Goal: Task Accomplishment & Management: Use online tool/utility

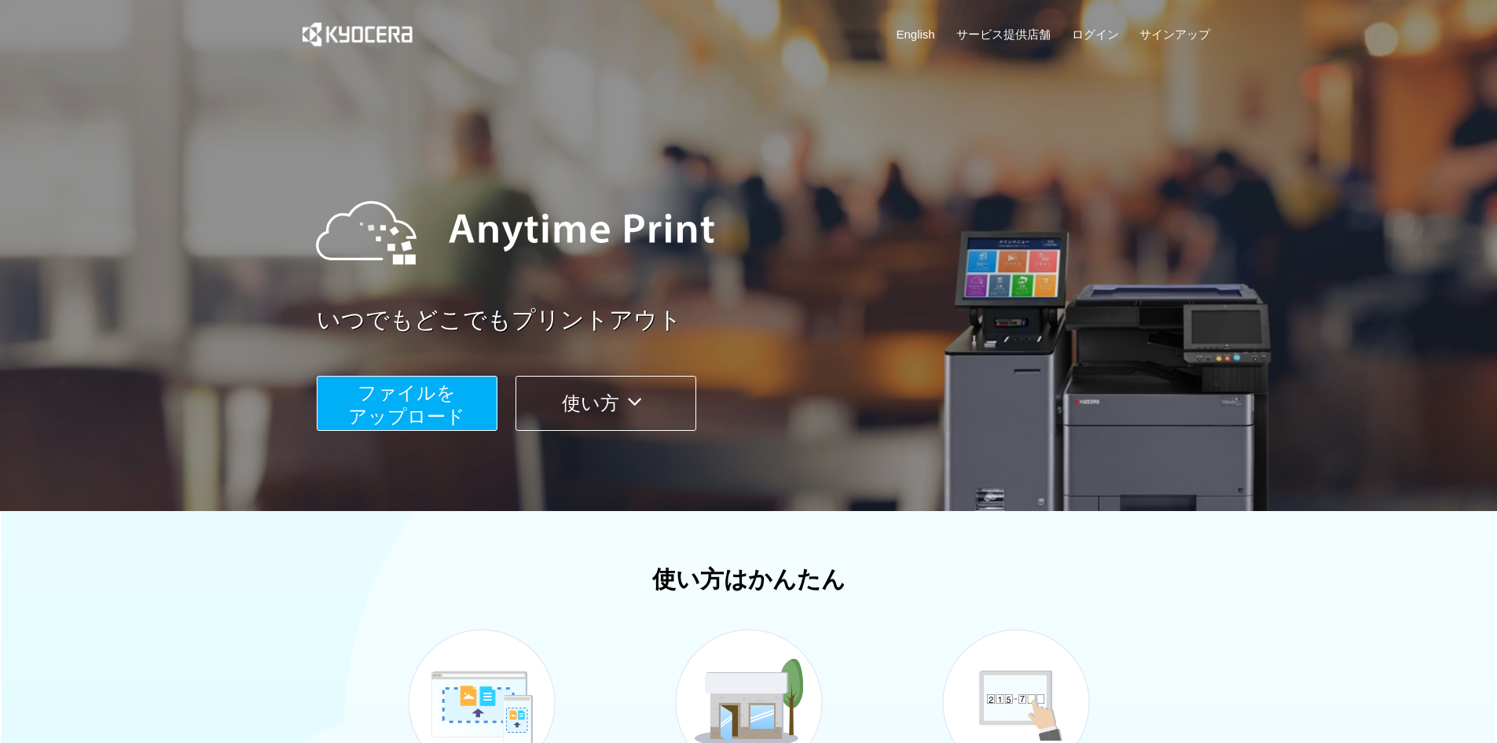
drag, startPoint x: 447, startPoint y: 415, endPoint x: 451, endPoint y: 423, distance: 8.8
click at [446, 416] on span "ファイルを ​​アップロード" at bounding box center [406, 404] width 117 height 45
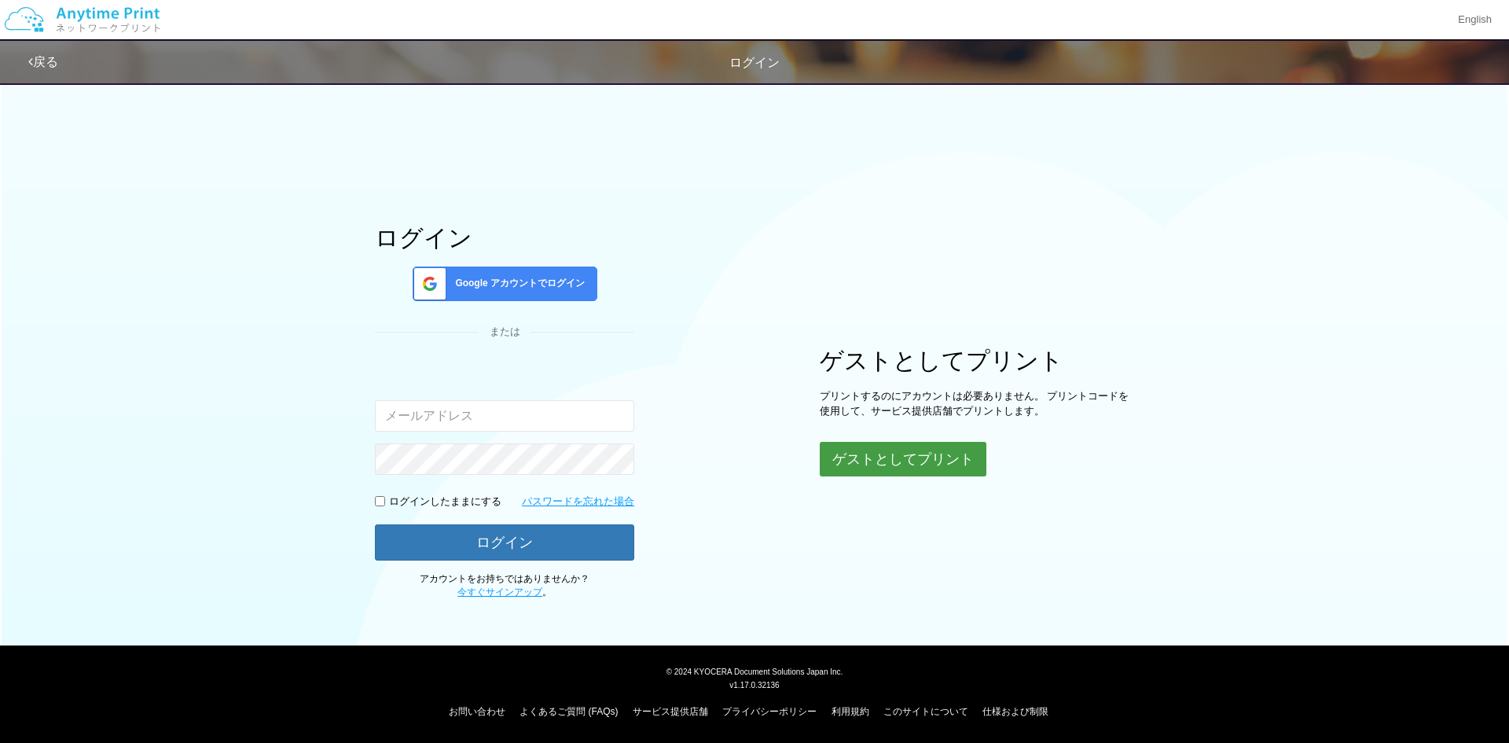
click at [936, 459] on button "ゲストとしてプリント" at bounding box center [903, 459] width 167 height 35
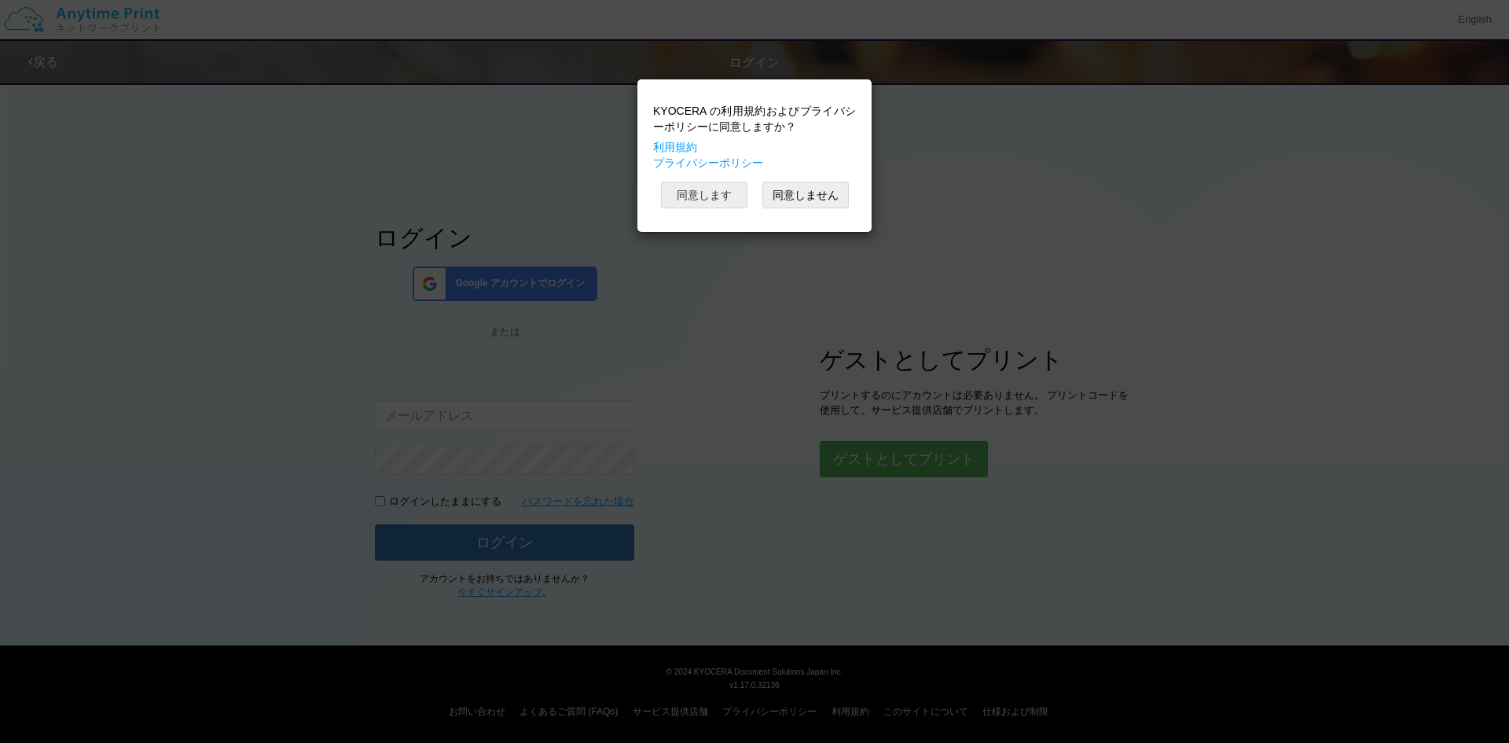
click at [715, 193] on button "同意します" at bounding box center [704, 195] width 86 height 27
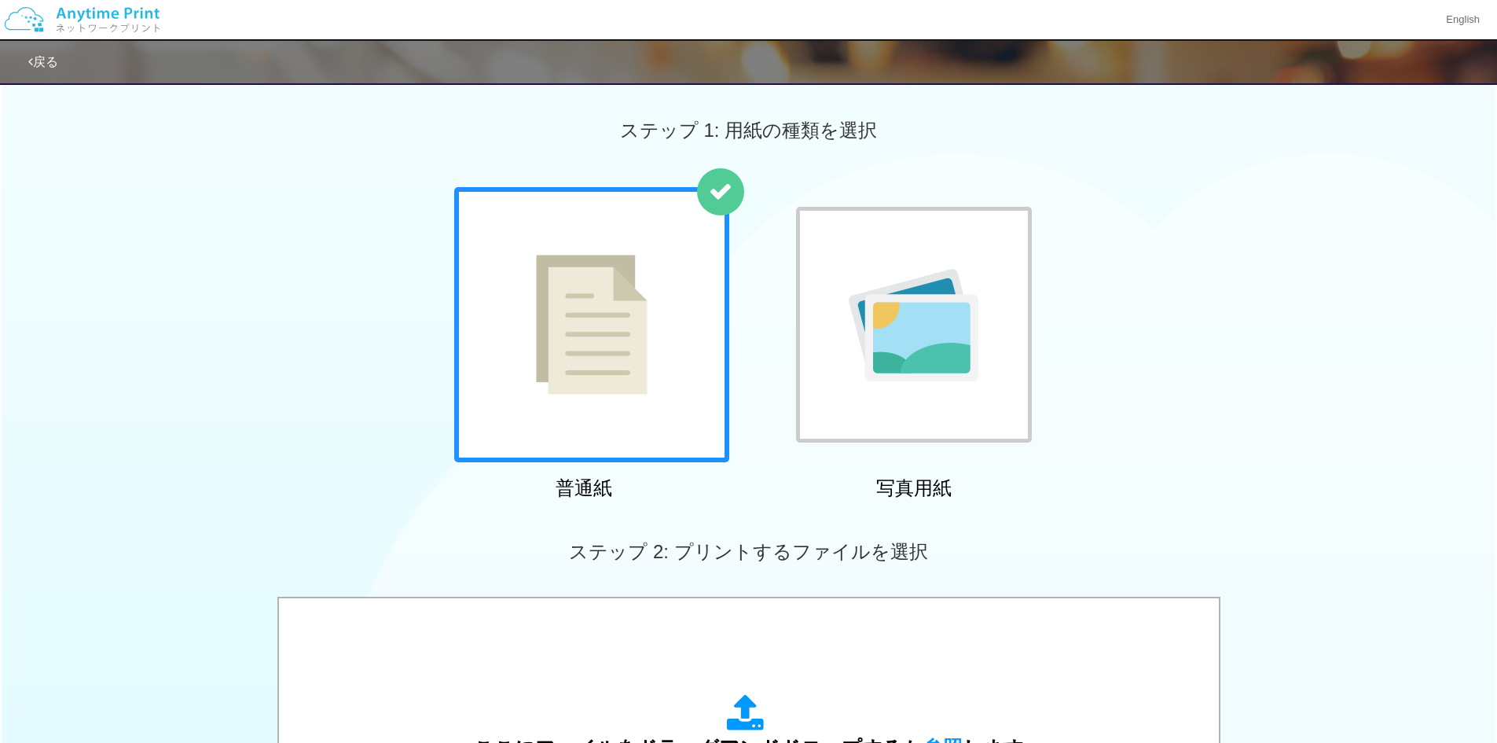
click at [673, 358] on div at bounding box center [591, 324] width 275 height 275
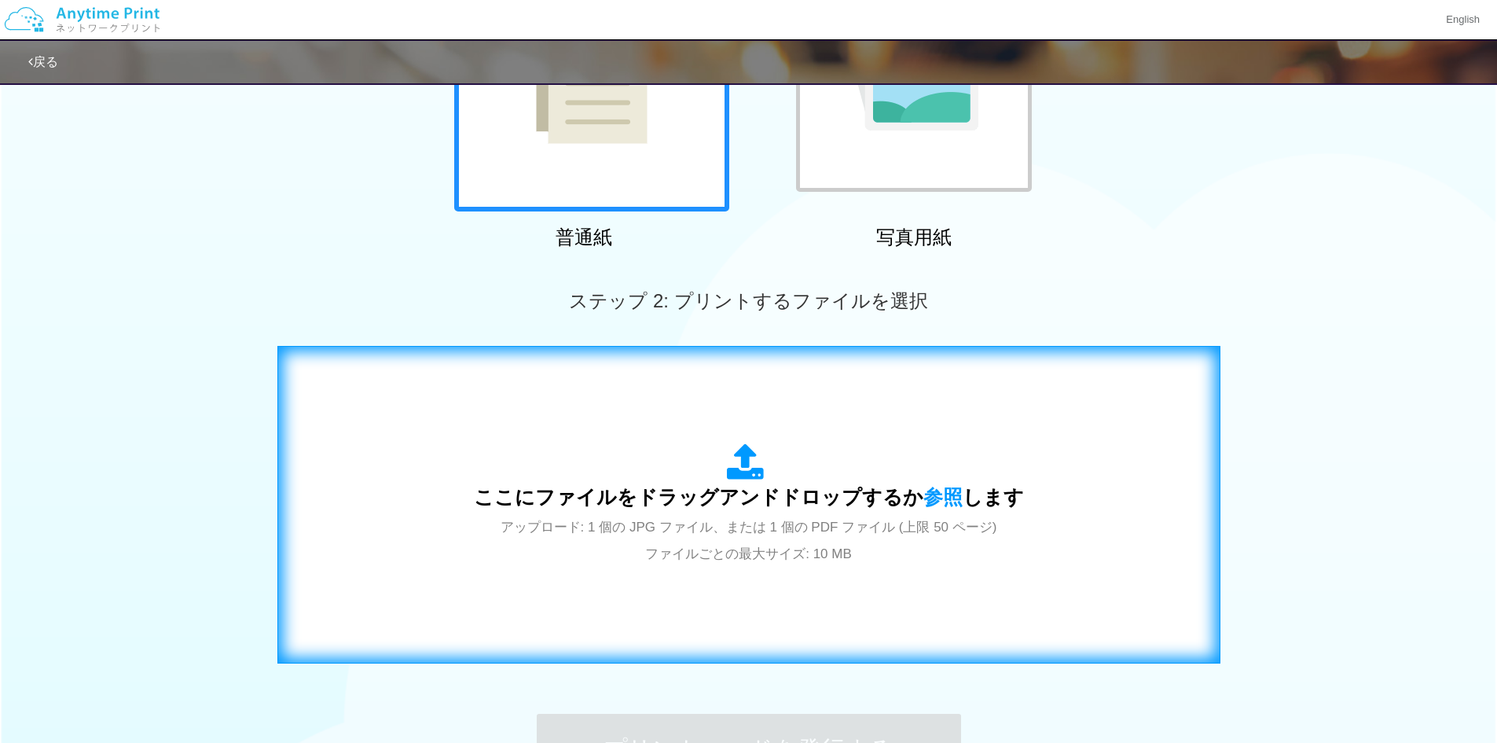
scroll to position [314, 0]
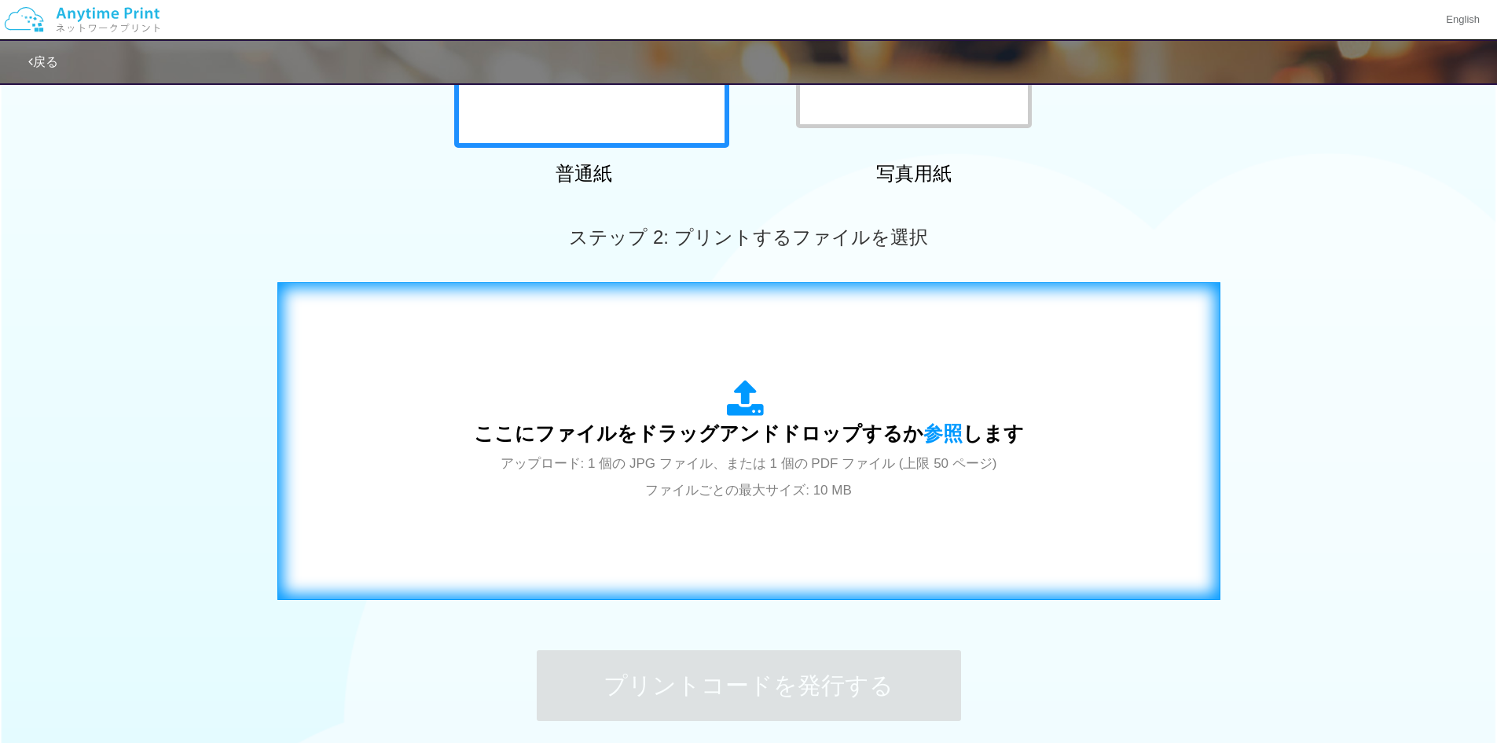
click at [627, 460] on span "アップロード: 1 個の JPG ファイル、または 1 個の PDF ファイル (上限 50 ページ) ファイルごとの最大サイズ: 10 MB" at bounding box center [749, 477] width 497 height 42
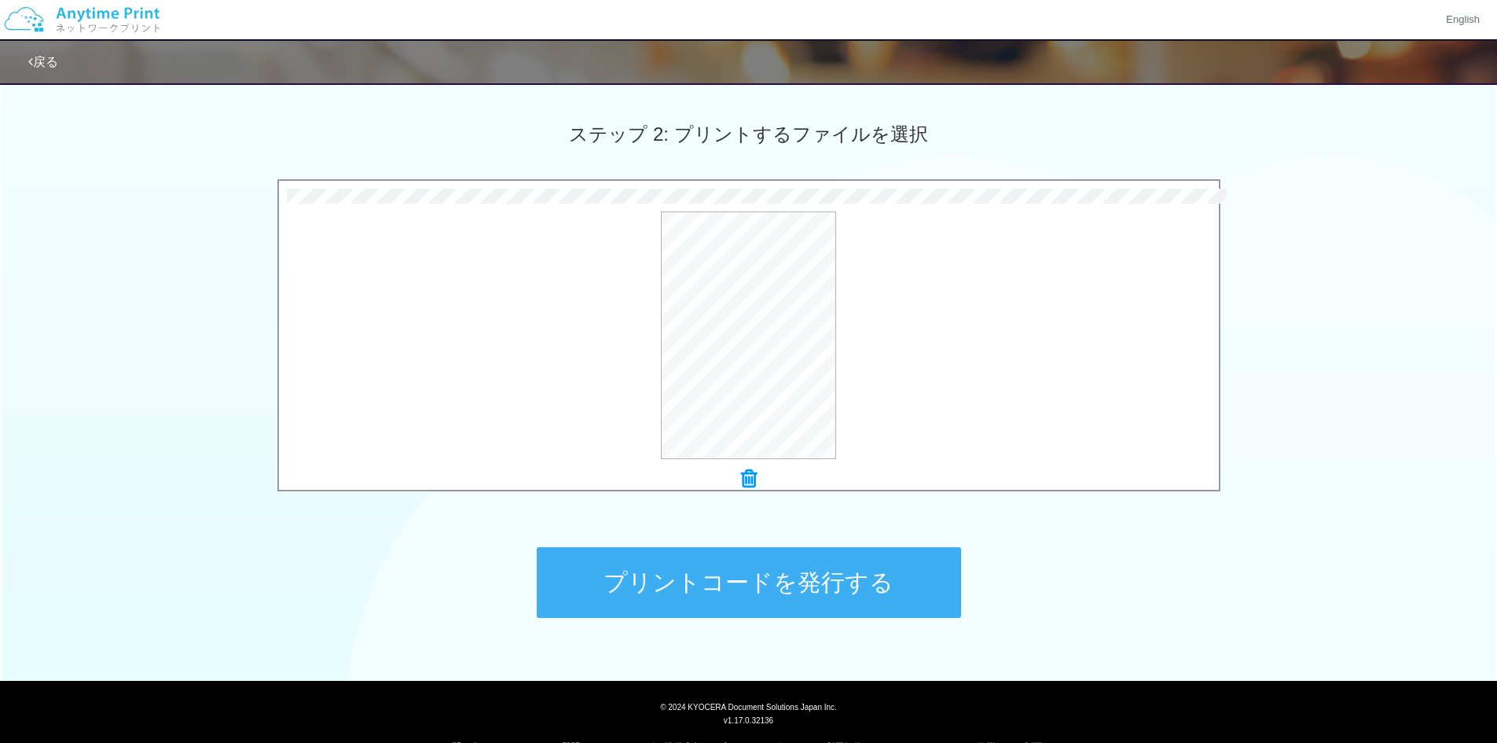
scroll to position [453, 0]
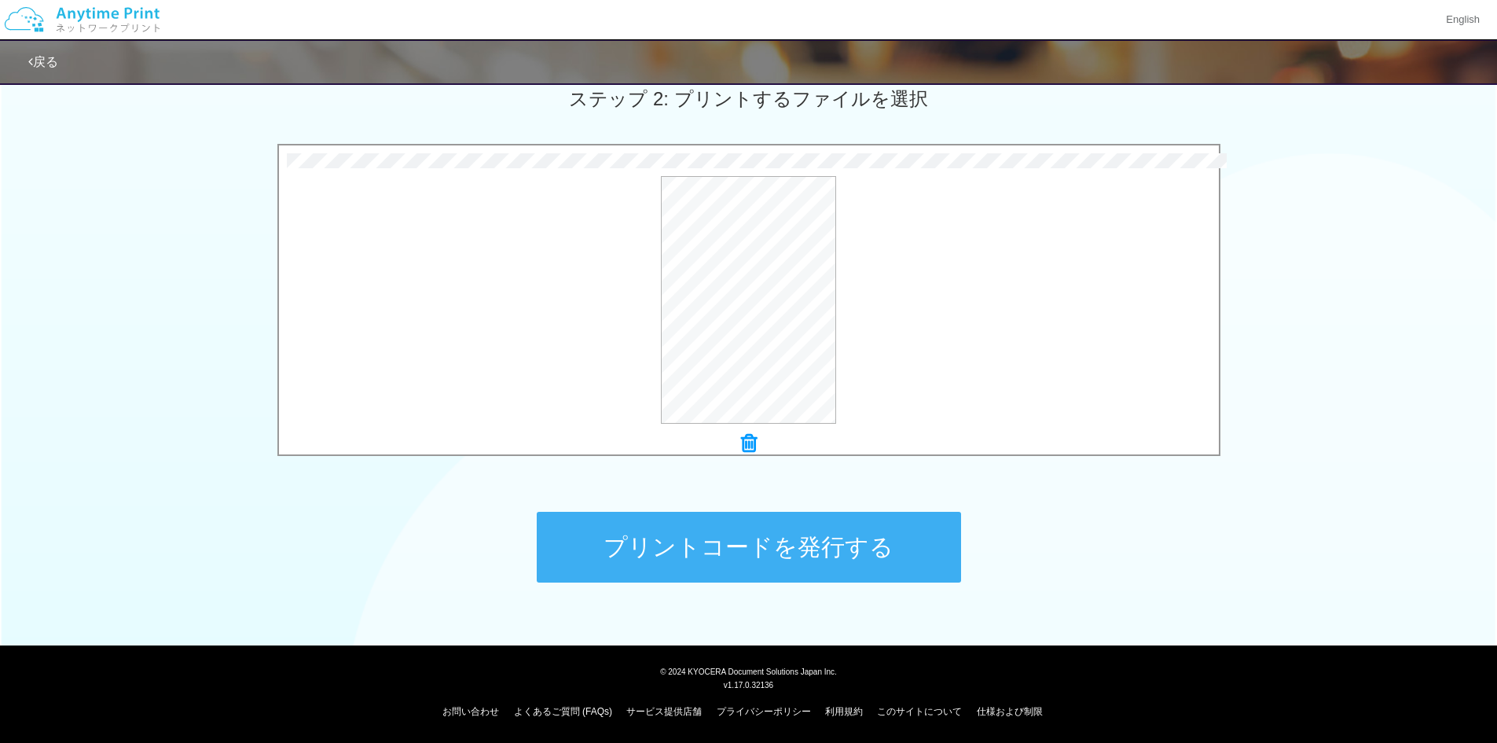
click at [786, 519] on button "プリントコードを発行する" at bounding box center [749, 547] width 424 height 71
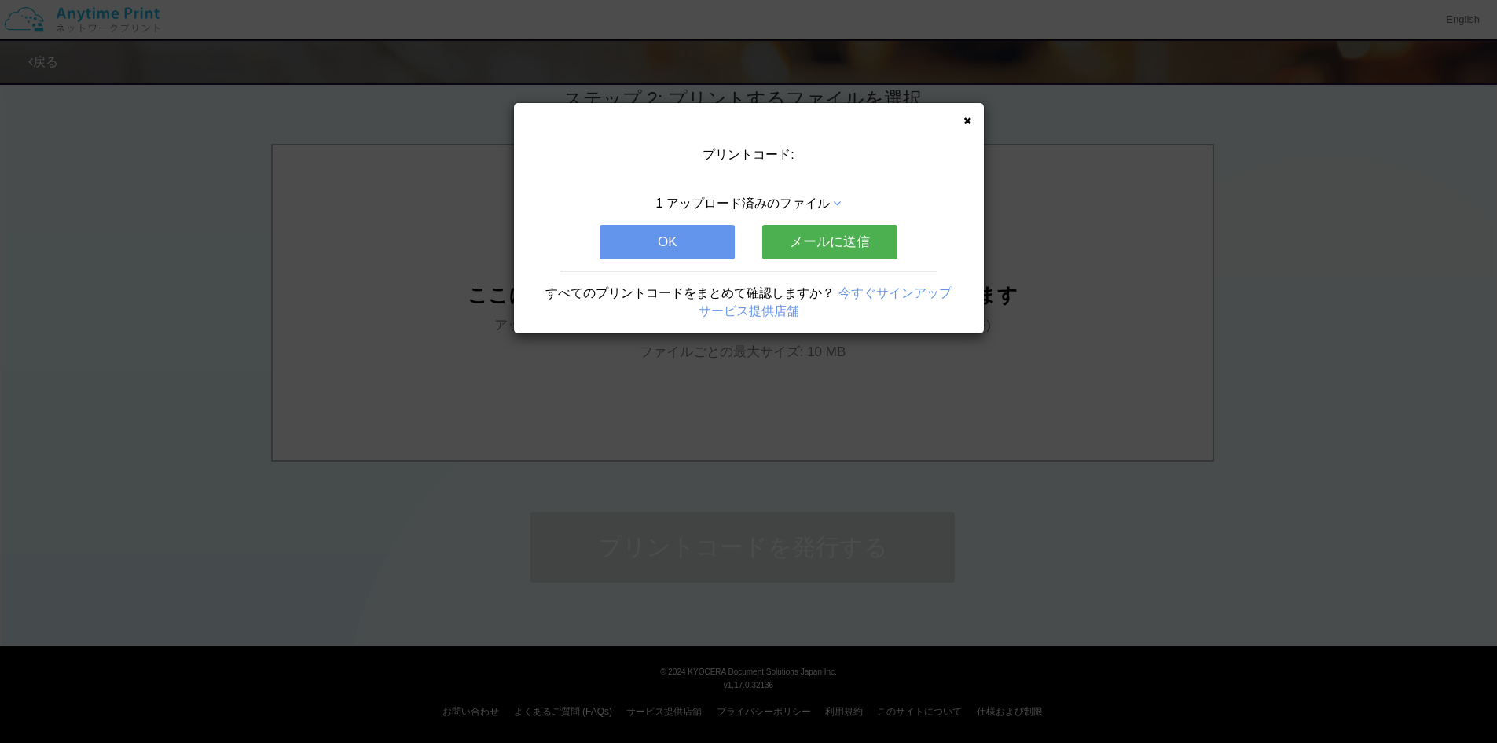
scroll to position [0, 0]
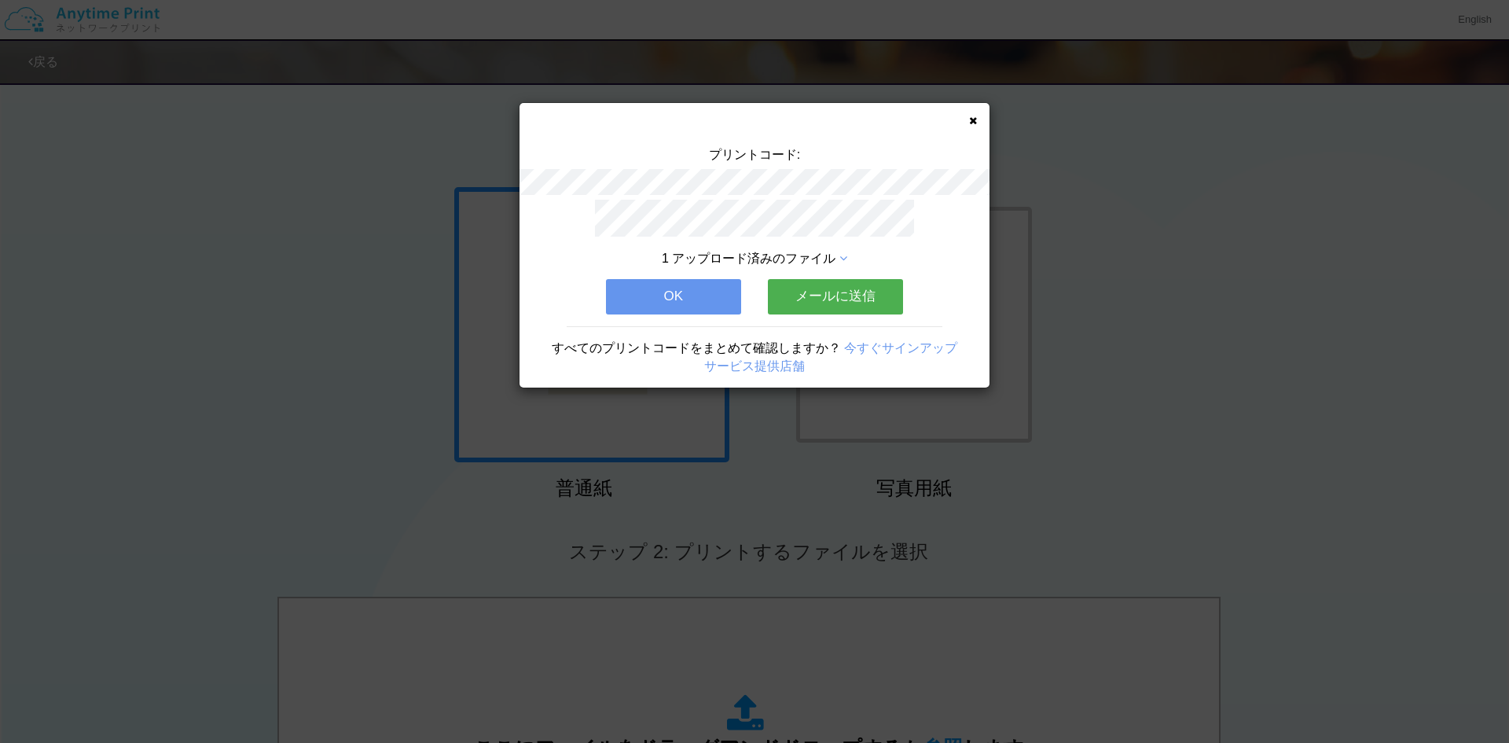
click at [967, 119] on div "プリントコード: 1 アップロード済みのファイル OK メールに送信 すべてのプリントコードをまとめて確認しますか？ 今すぐサインアップ サービス提供店舗" at bounding box center [754, 245] width 470 height 284
click at [972, 123] on icon at bounding box center [973, 121] width 8 height 10
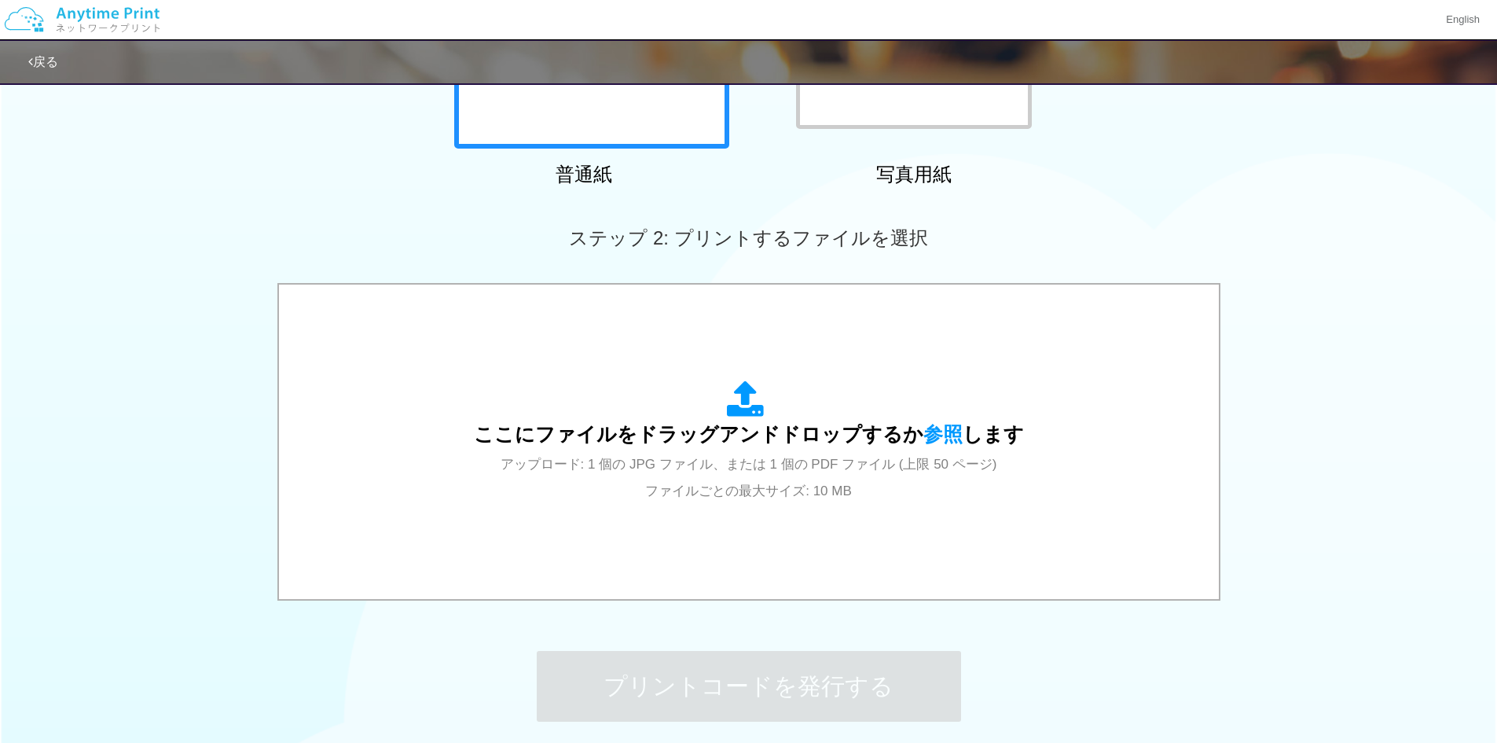
scroll to position [314, 0]
